Goal: Information Seeking & Learning: Learn about a topic

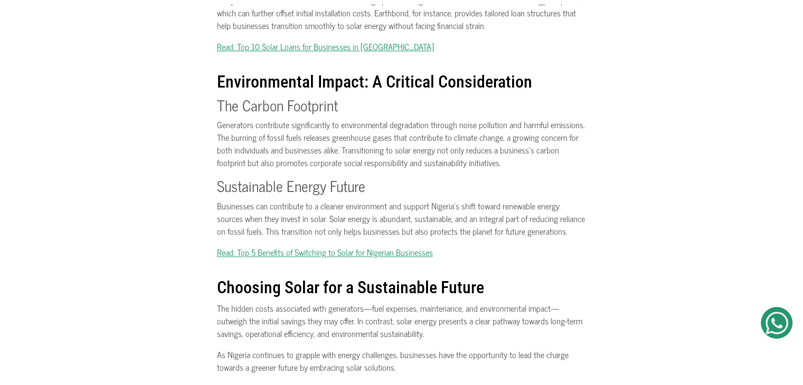
scroll to position [950, 0]
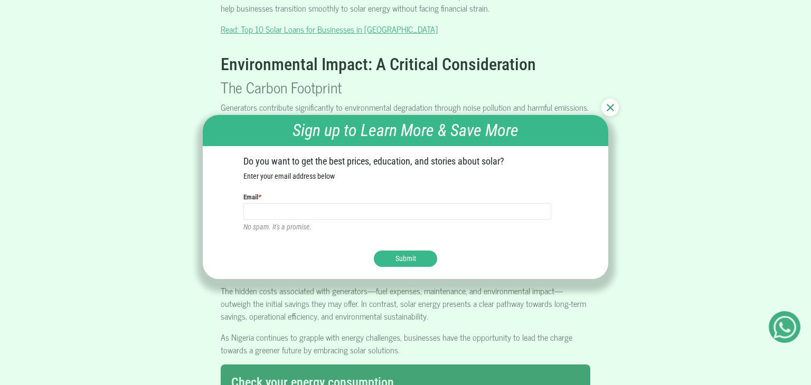
click at [606, 110] on img at bounding box center [609, 107] width 7 height 7
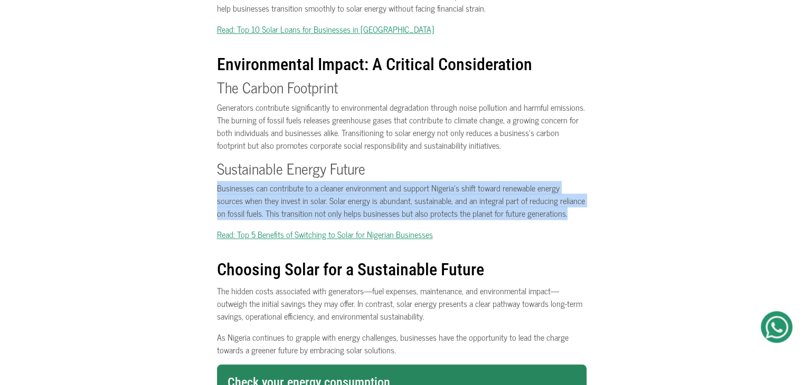
drag, startPoint x: 217, startPoint y: 190, endPoint x: 585, endPoint y: 207, distance: 368.3
click at [585, 207] on p "Businesses can contribute to a cleaner environment and support Nigeria's shift …" at bounding box center [401, 201] width 369 height 38
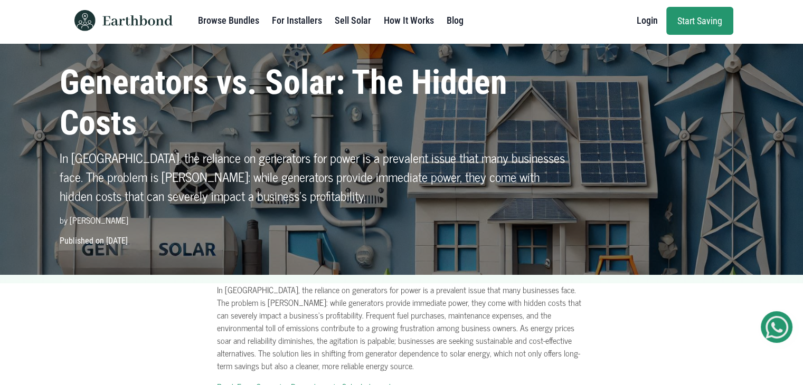
scroll to position [0, 0]
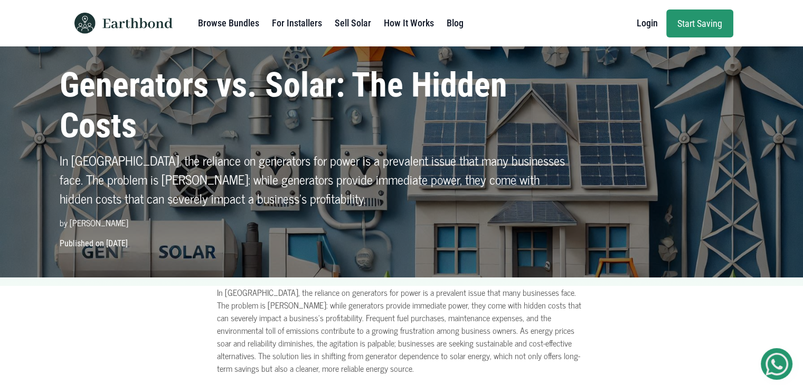
drag, startPoint x: 128, startPoint y: 222, endPoint x: 66, endPoint y: 226, distance: 61.9
click at [66, 226] on p "by [PERSON_NAME]" at bounding box center [315, 222] width 510 height 13
copy p "[PERSON_NAME]"
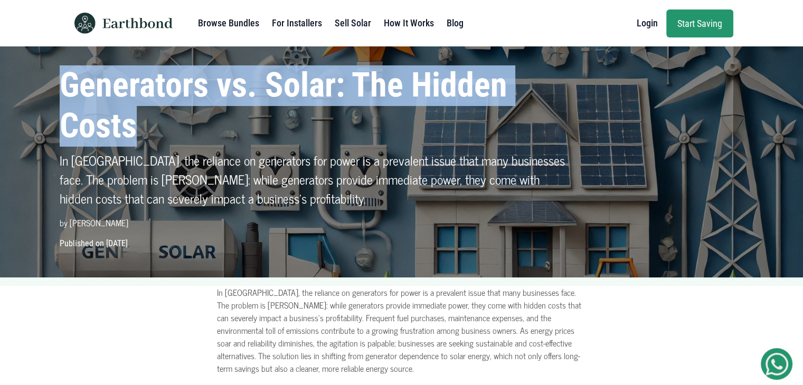
drag, startPoint x: 62, startPoint y: 87, endPoint x: 137, endPoint y: 126, distance: 84.5
click at [137, 126] on h1 "Generators vs. Solar: The Hidden Costs" at bounding box center [315, 105] width 510 height 81
copy h1 "Generators vs. Solar: The Hidden Costs"
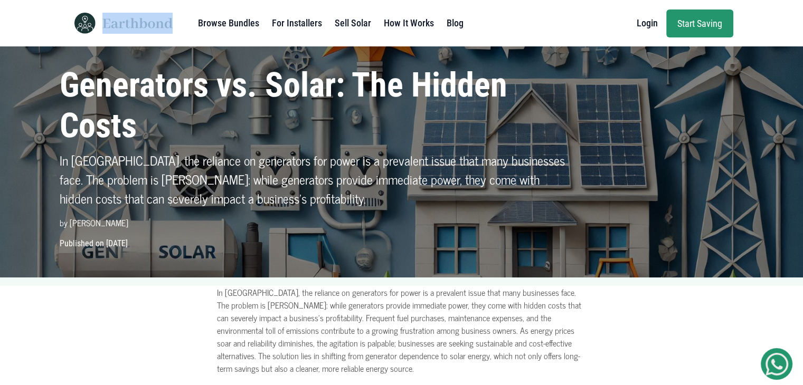
drag, startPoint x: 174, startPoint y: 20, endPoint x: 126, endPoint y: 21, distance: 48.6
click at [126, 21] on div "Browse Bundles For Installers Sell Solar How It Works Blog Login Start Saving" at bounding box center [402, 23] width 676 height 38
copy div
click at [420, 144] on h1 "Generators vs. Solar: The Hidden Costs" at bounding box center [315, 105] width 510 height 81
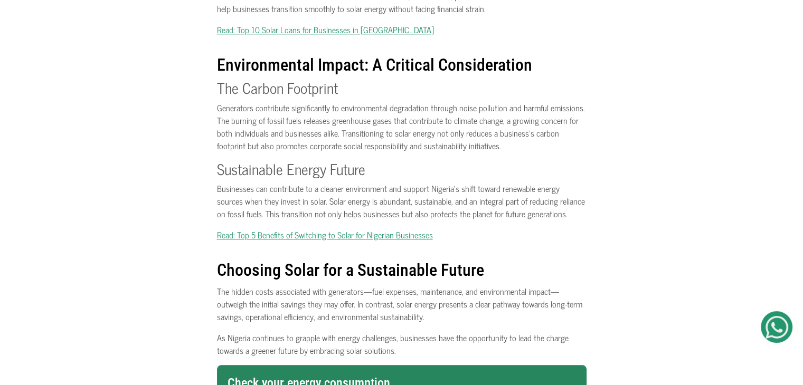
scroll to position [950, 0]
